Goal: Information Seeking & Learning: Compare options

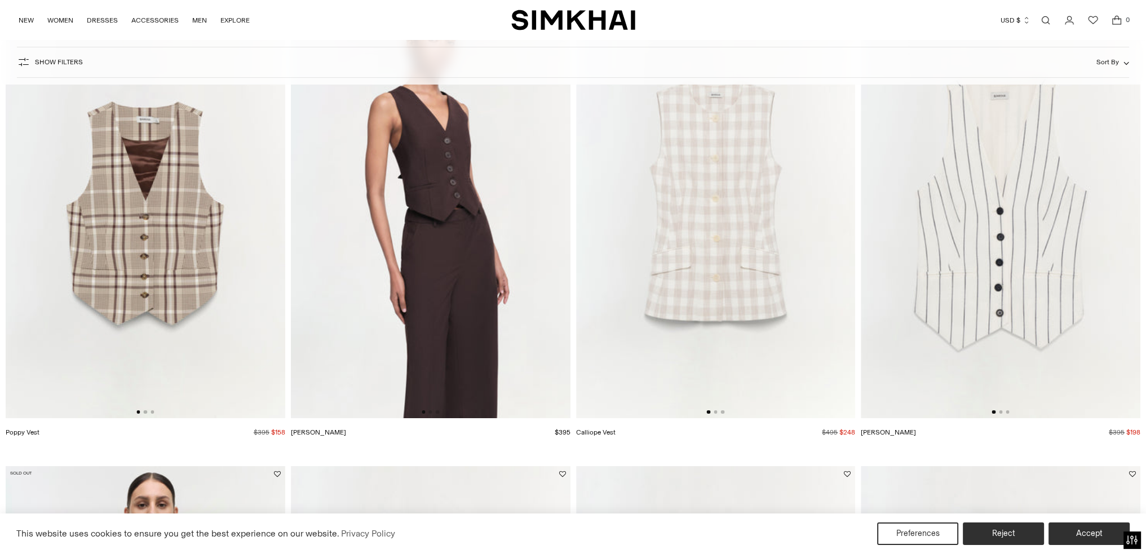
scroll to position [169, 0]
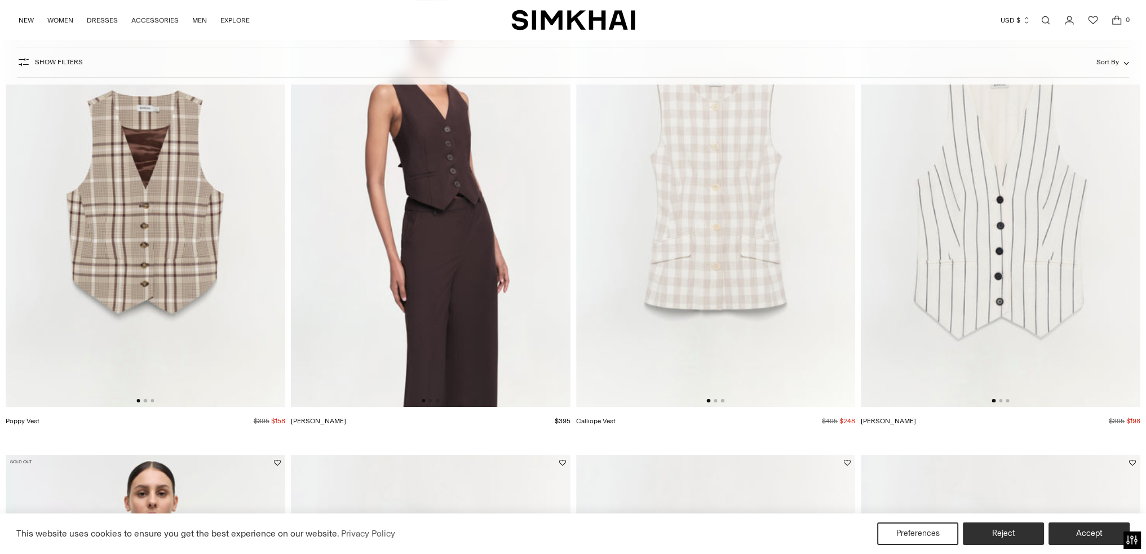
drag, startPoint x: 174, startPoint y: 244, endPoint x: 25, endPoint y: 422, distance: 232.0
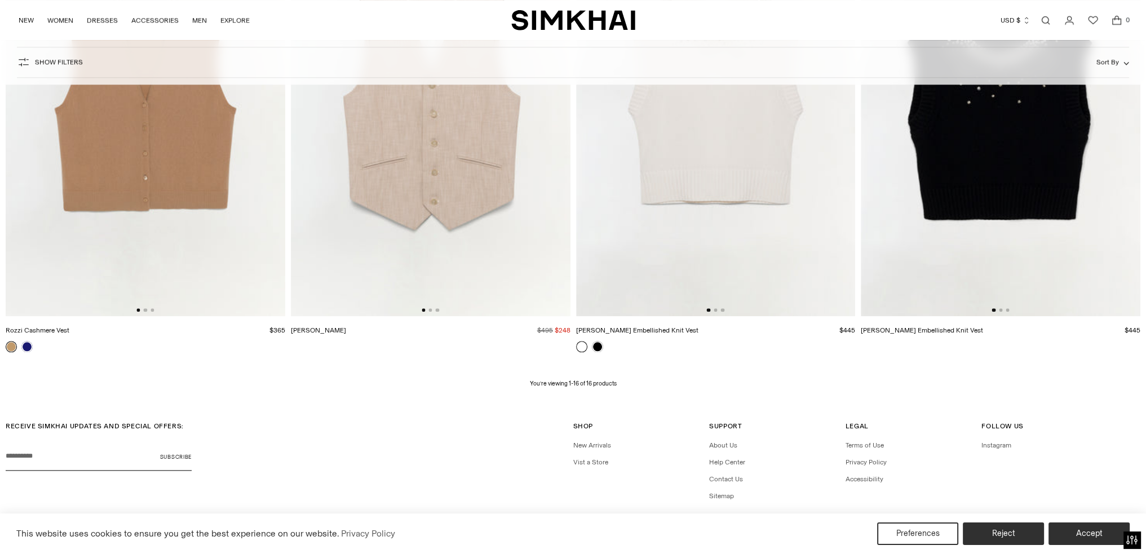
scroll to position [1691, 0]
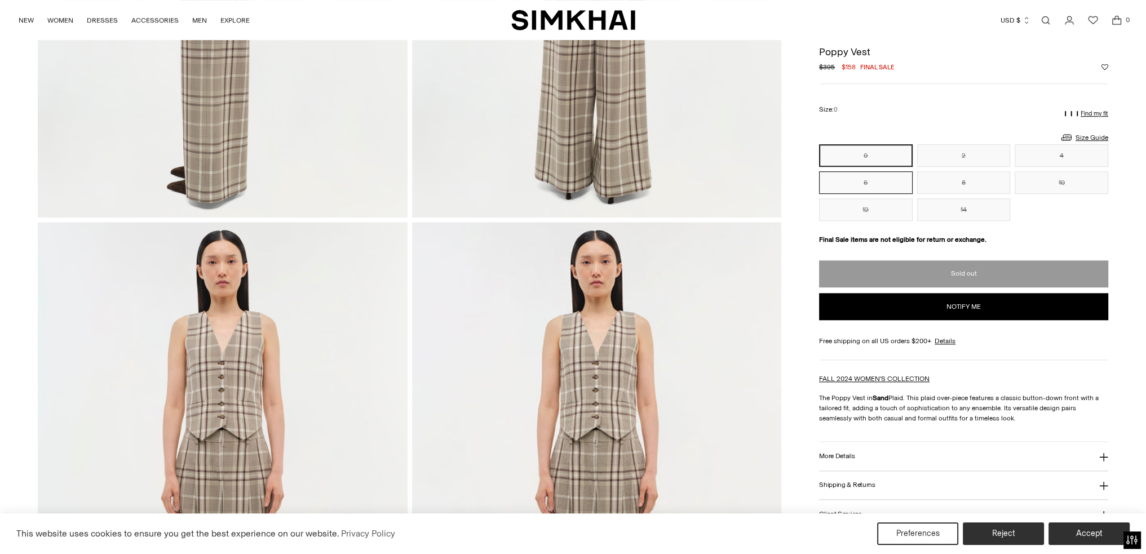
scroll to position [958, 0]
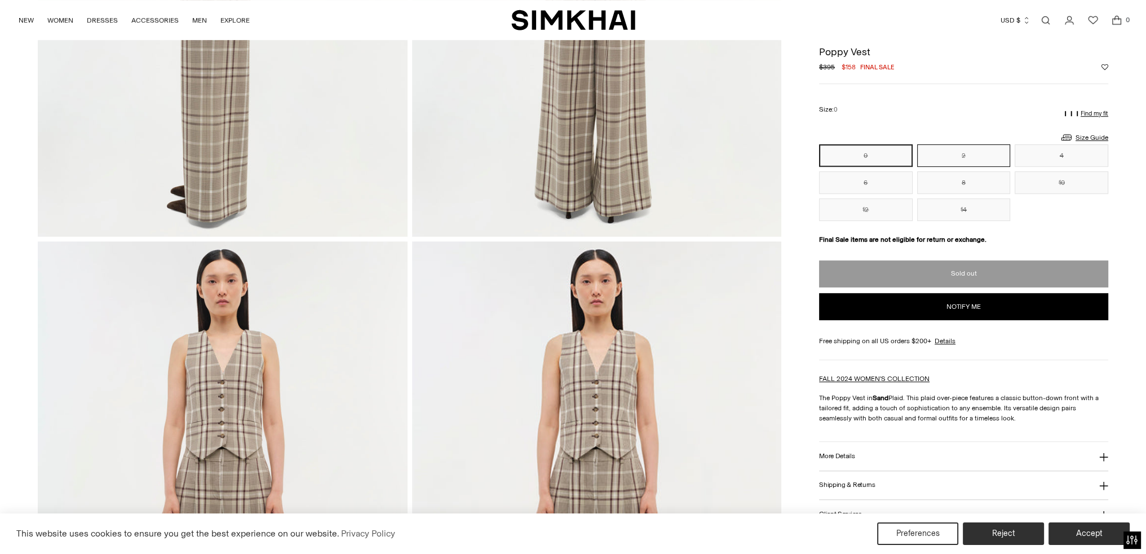
click at [969, 147] on button "2" at bounding box center [964, 155] width 94 height 23
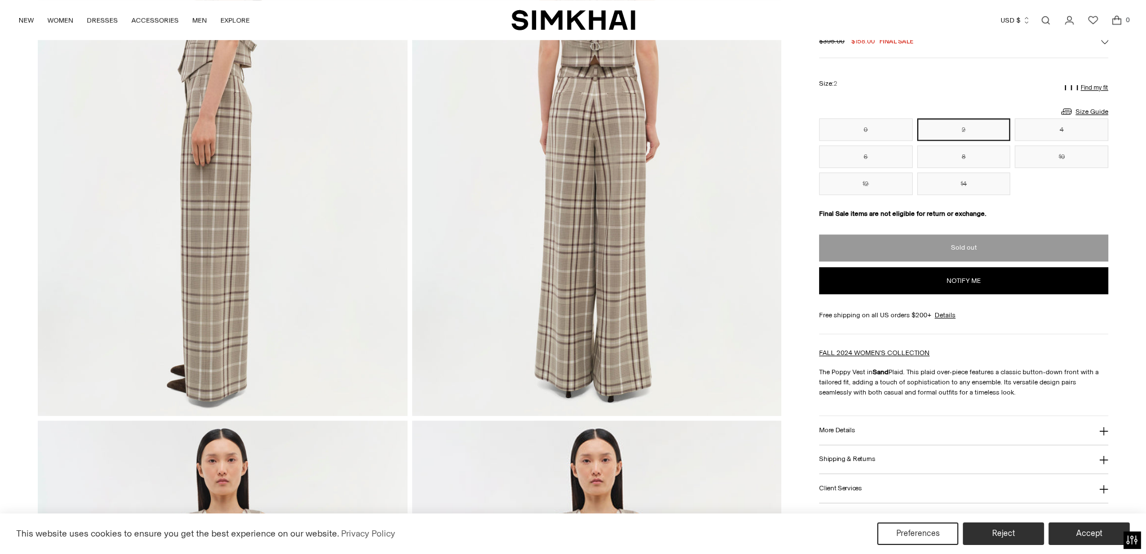
scroll to position [958, 0]
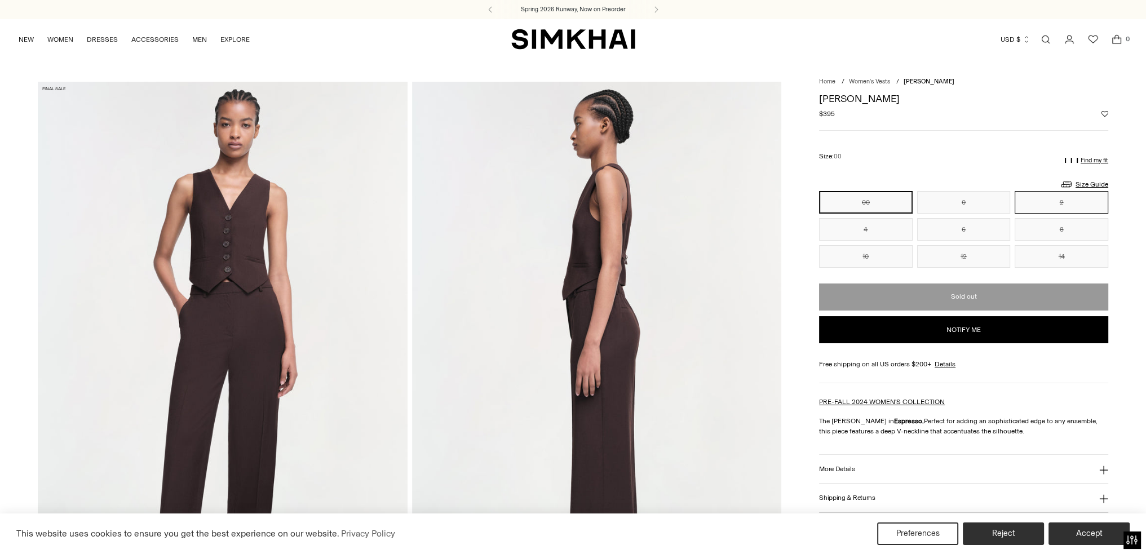
click at [1074, 200] on button "2" at bounding box center [1062, 202] width 94 height 23
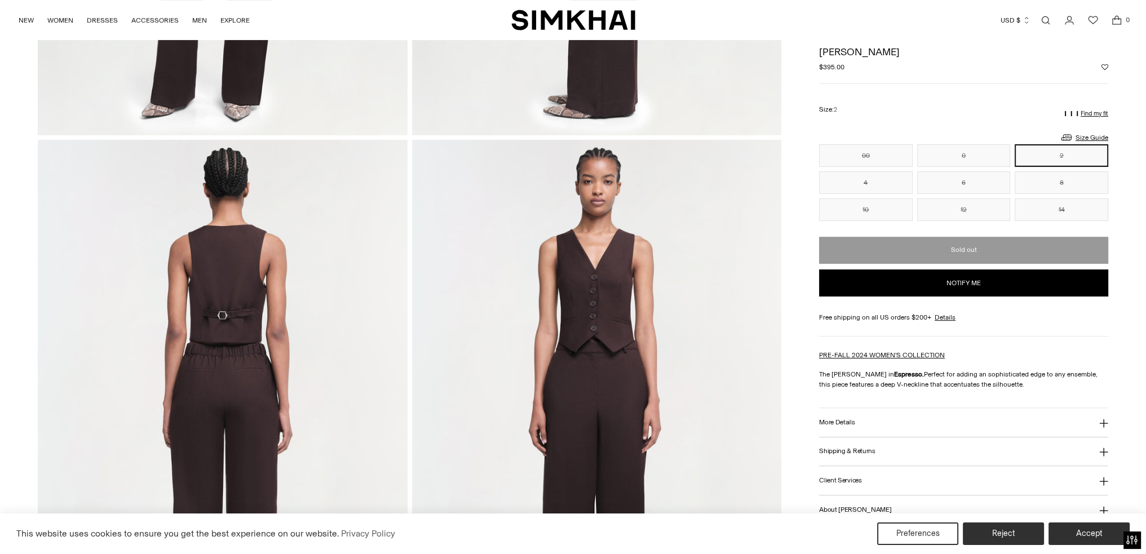
scroll to position [620, 0]
